Goal: Task Accomplishment & Management: Complete application form

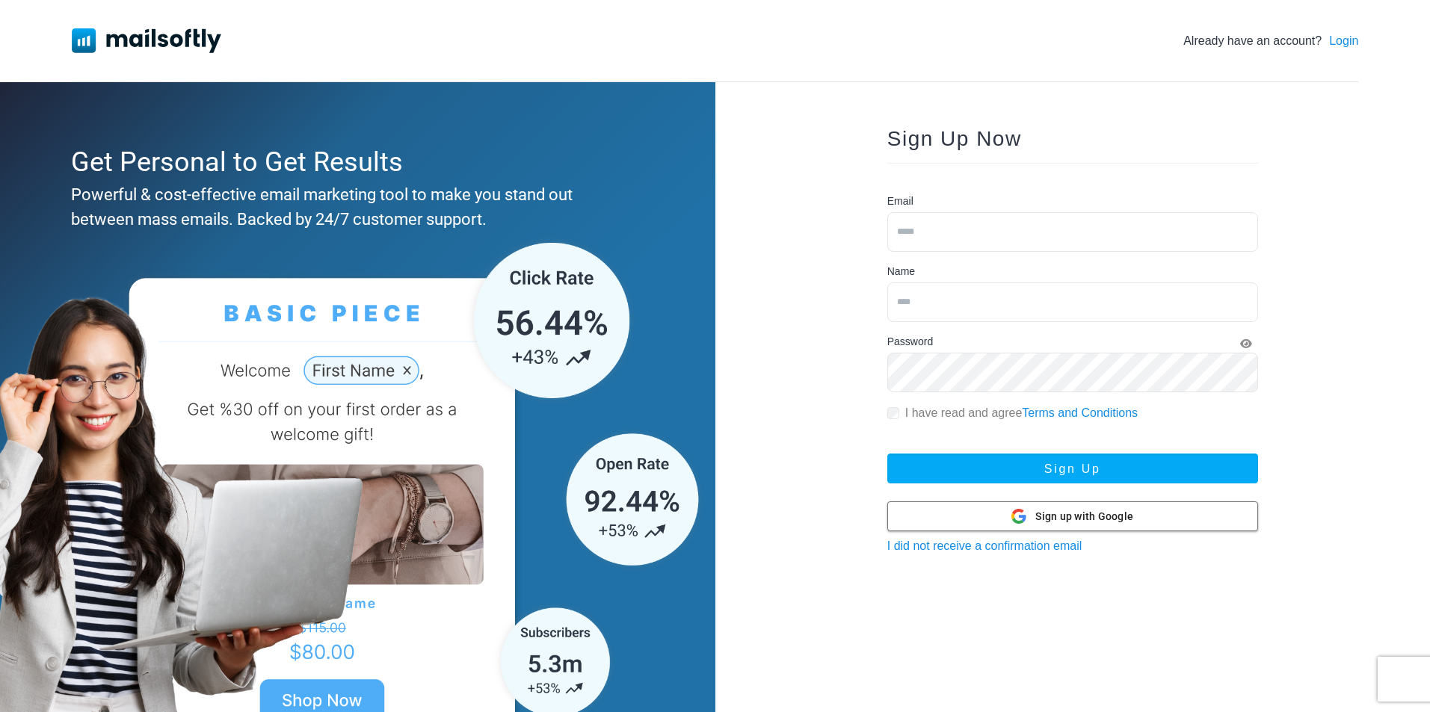
click at [1064, 519] on span "Sign up with Google" at bounding box center [1084, 517] width 98 height 16
